Goal: Navigation & Orientation: Find specific page/section

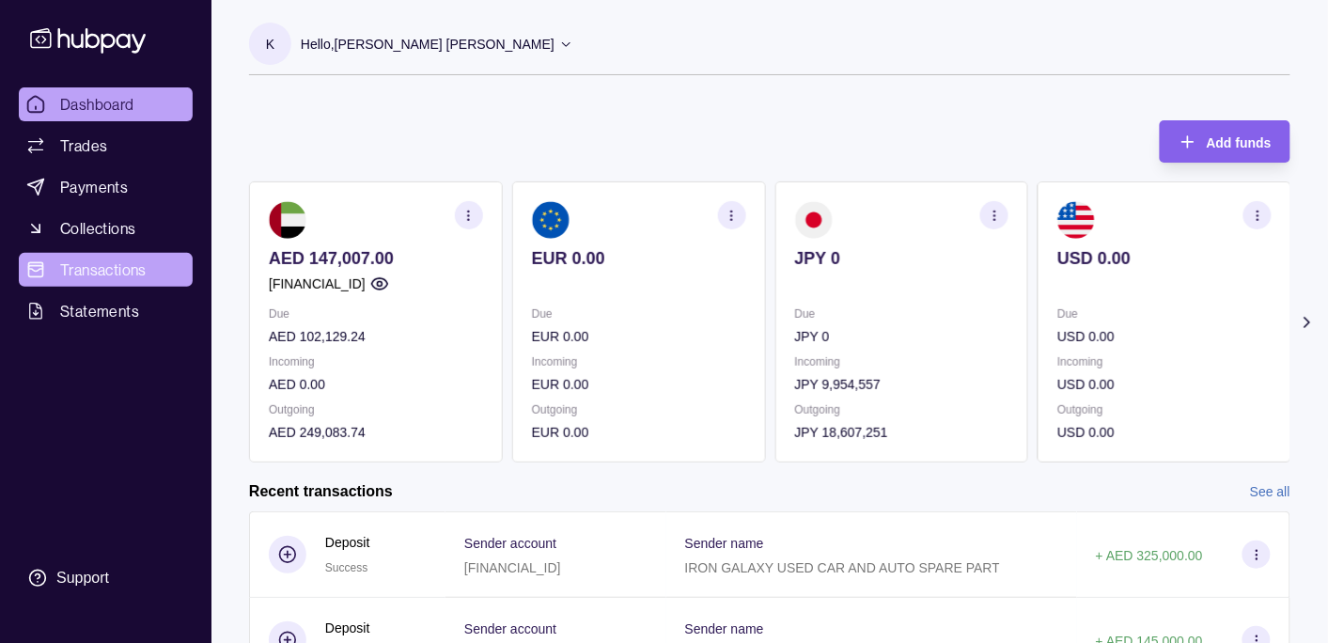
click at [125, 268] on span "Transactions" at bounding box center [103, 269] width 86 height 23
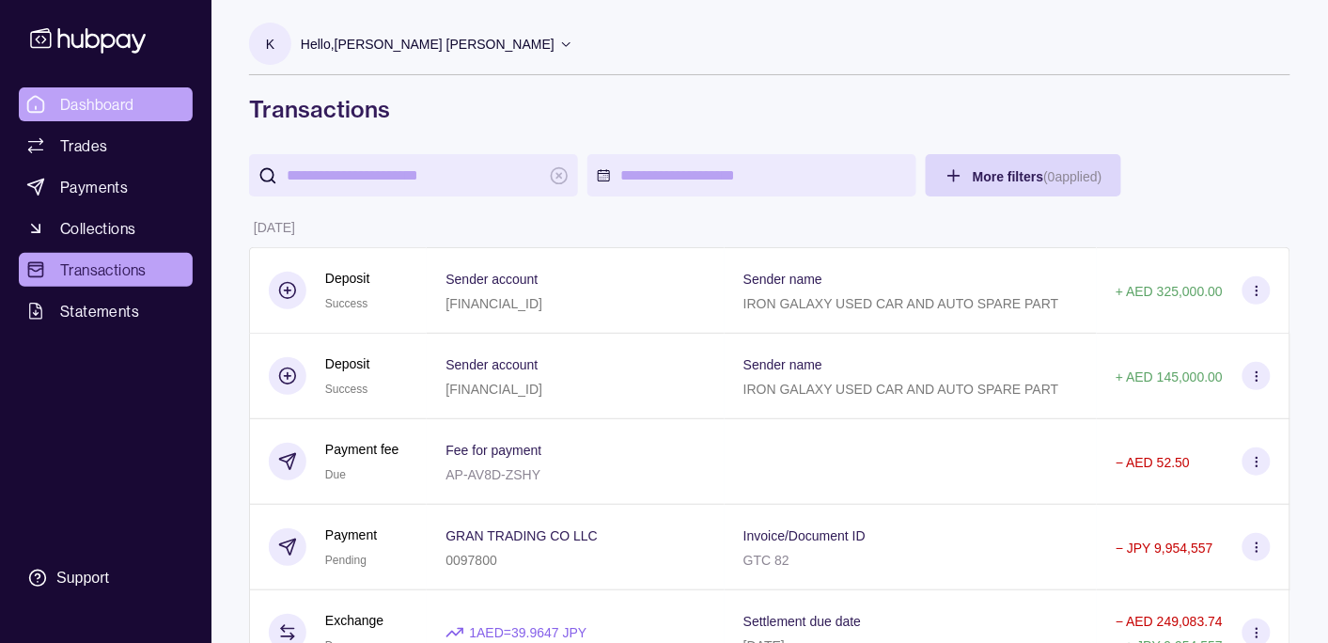
click at [126, 96] on span "Dashboard" at bounding box center [97, 104] width 74 height 23
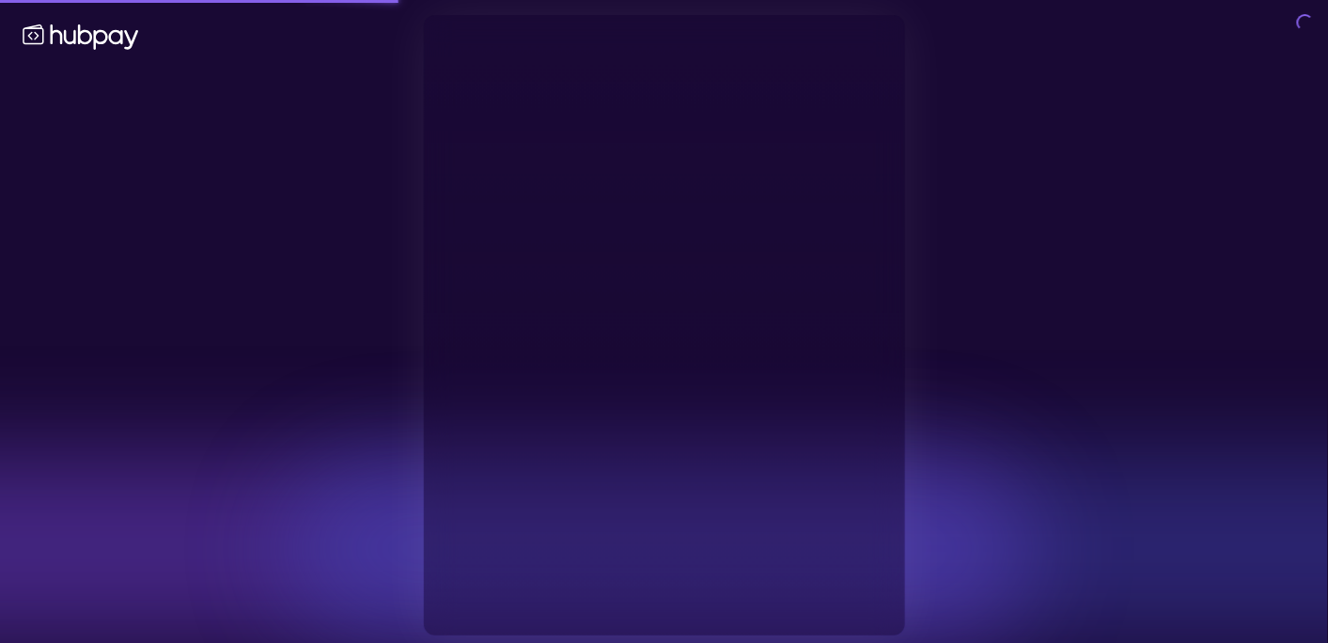
type input "**********"
